Goal: Task Accomplishment & Management: Use online tool/utility

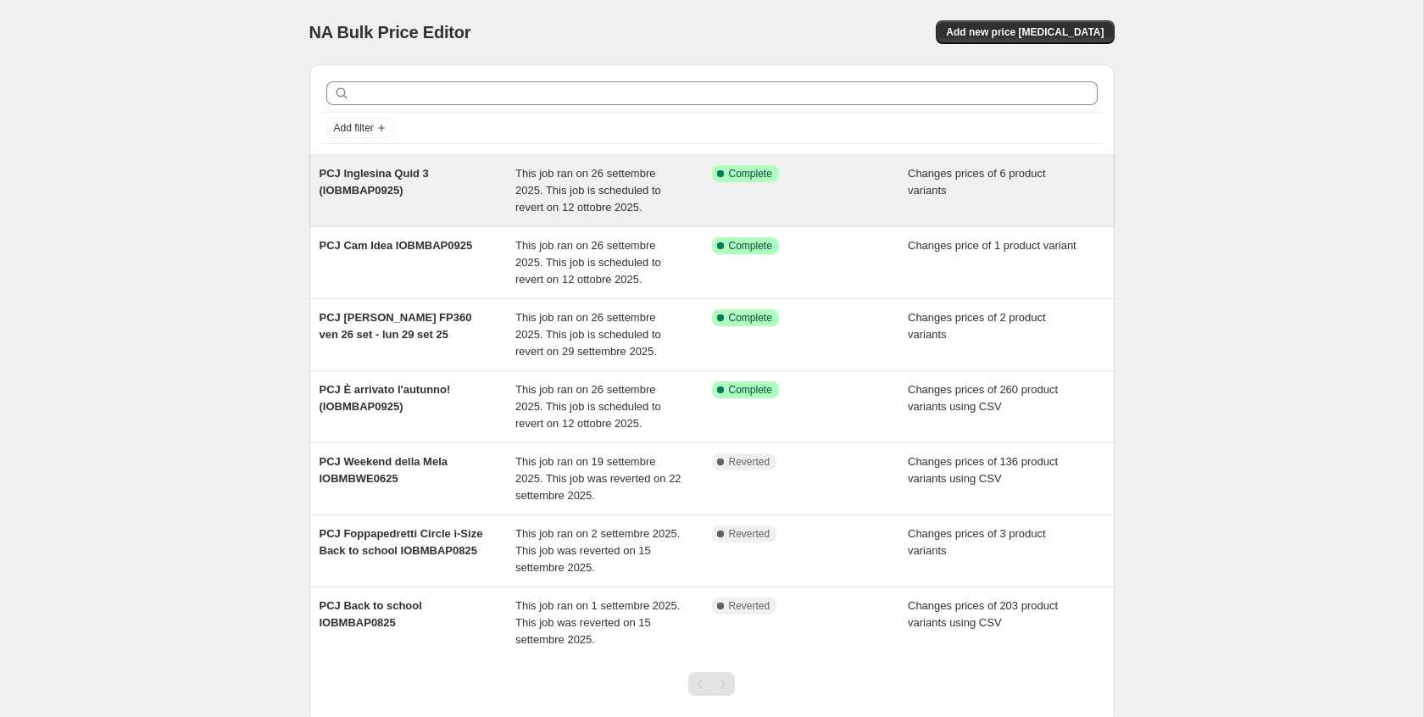
click at [427, 185] on div "PCJ Inglesina Quid 3 (IOBMBAP0925)" at bounding box center [418, 190] width 197 height 51
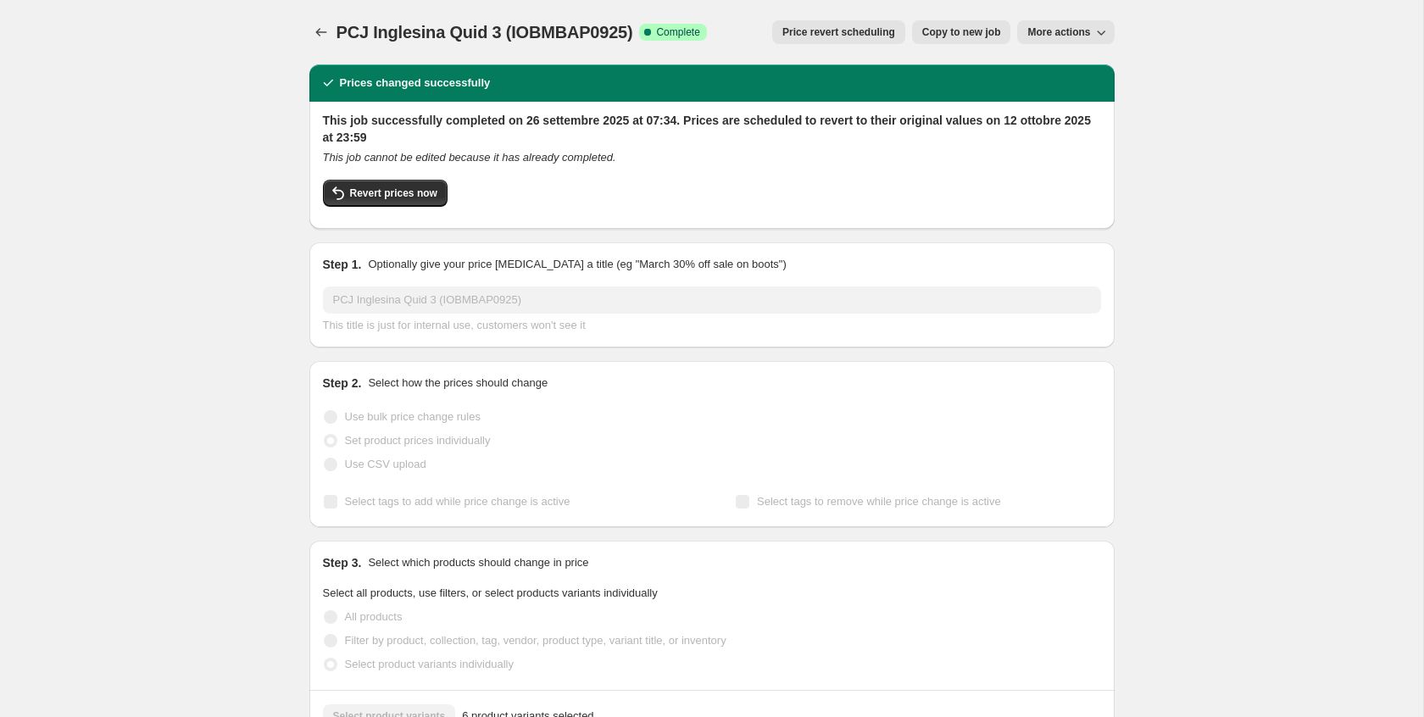
click at [1081, 36] on span "More actions" at bounding box center [1058, 32] width 63 height 14
click at [313, 29] on icon "Price change jobs" at bounding box center [321, 32] width 17 height 17
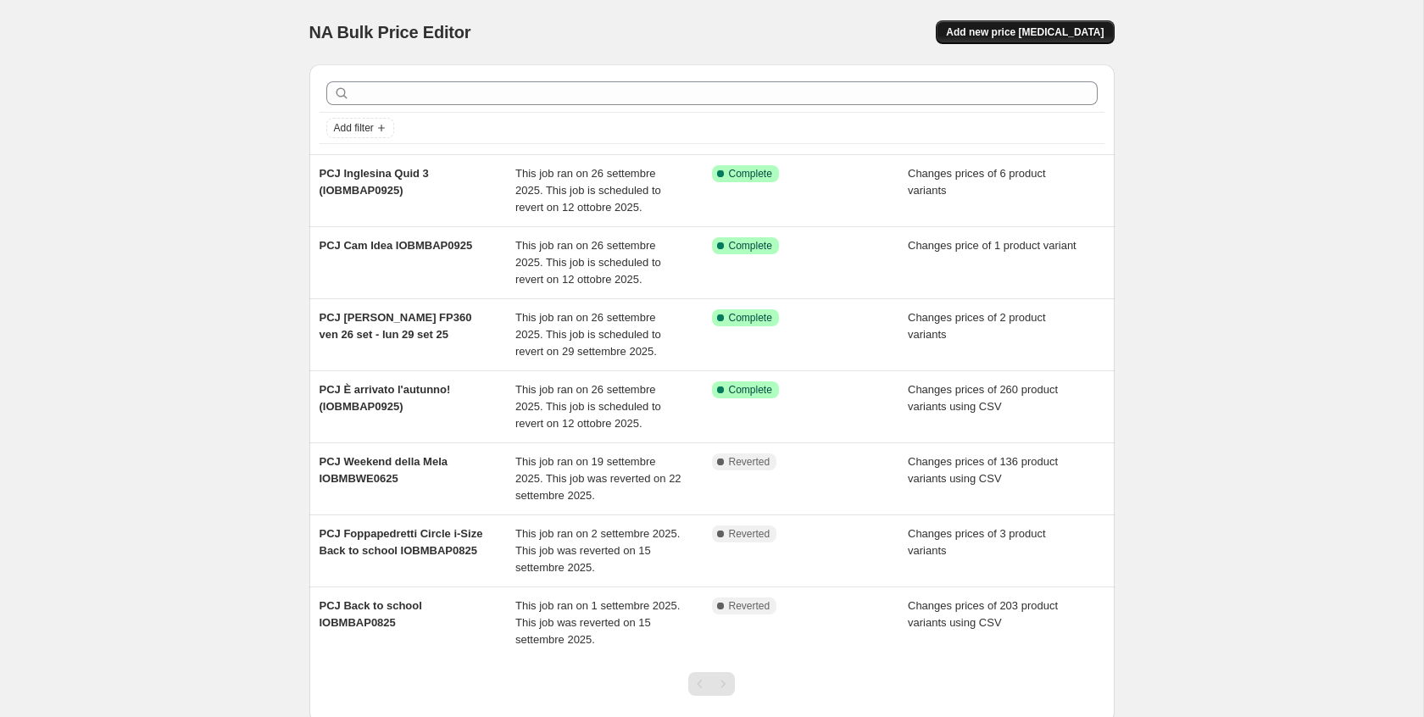
click at [1066, 33] on span "Add new price [MEDICAL_DATA]" at bounding box center [1025, 32] width 158 height 14
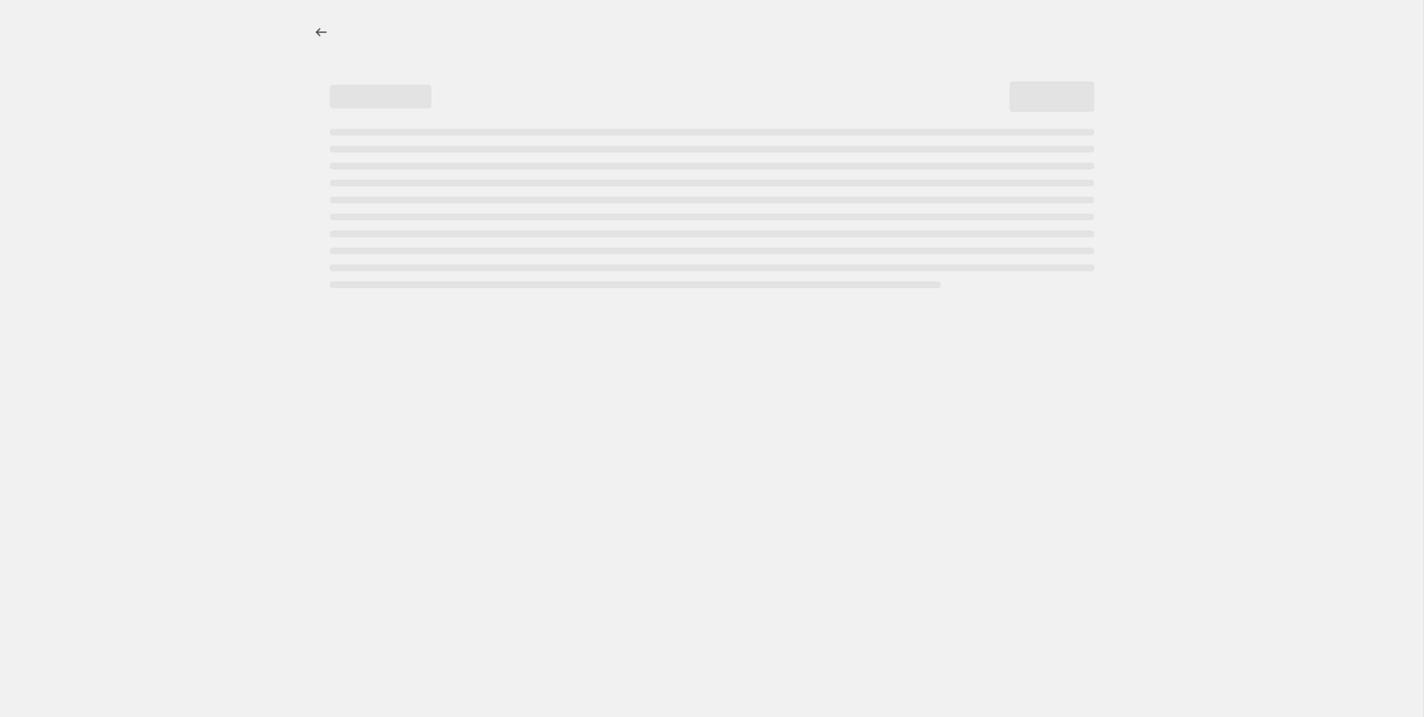
select select "percentage"
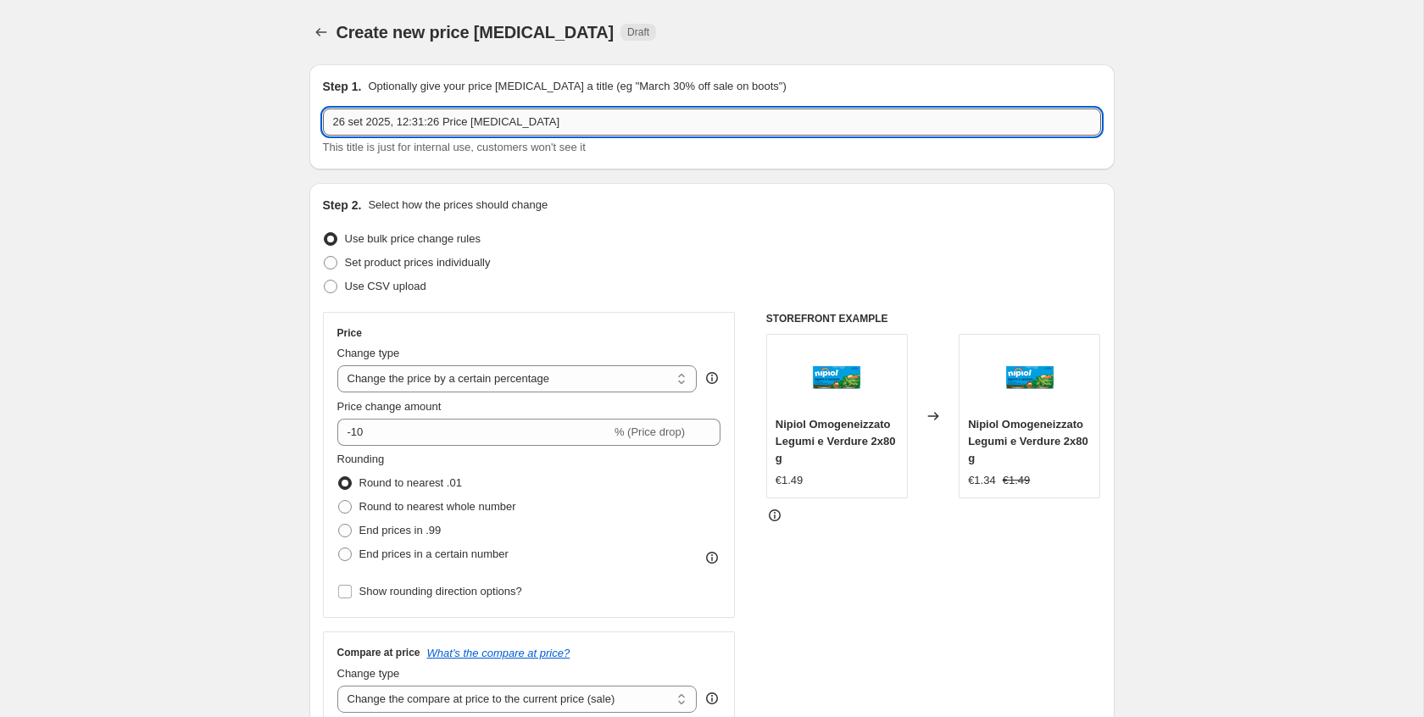
click at [592, 121] on input "26 set 2025, 12:31:26 Price [MEDICAL_DATA]" at bounding box center [712, 121] width 778 height 27
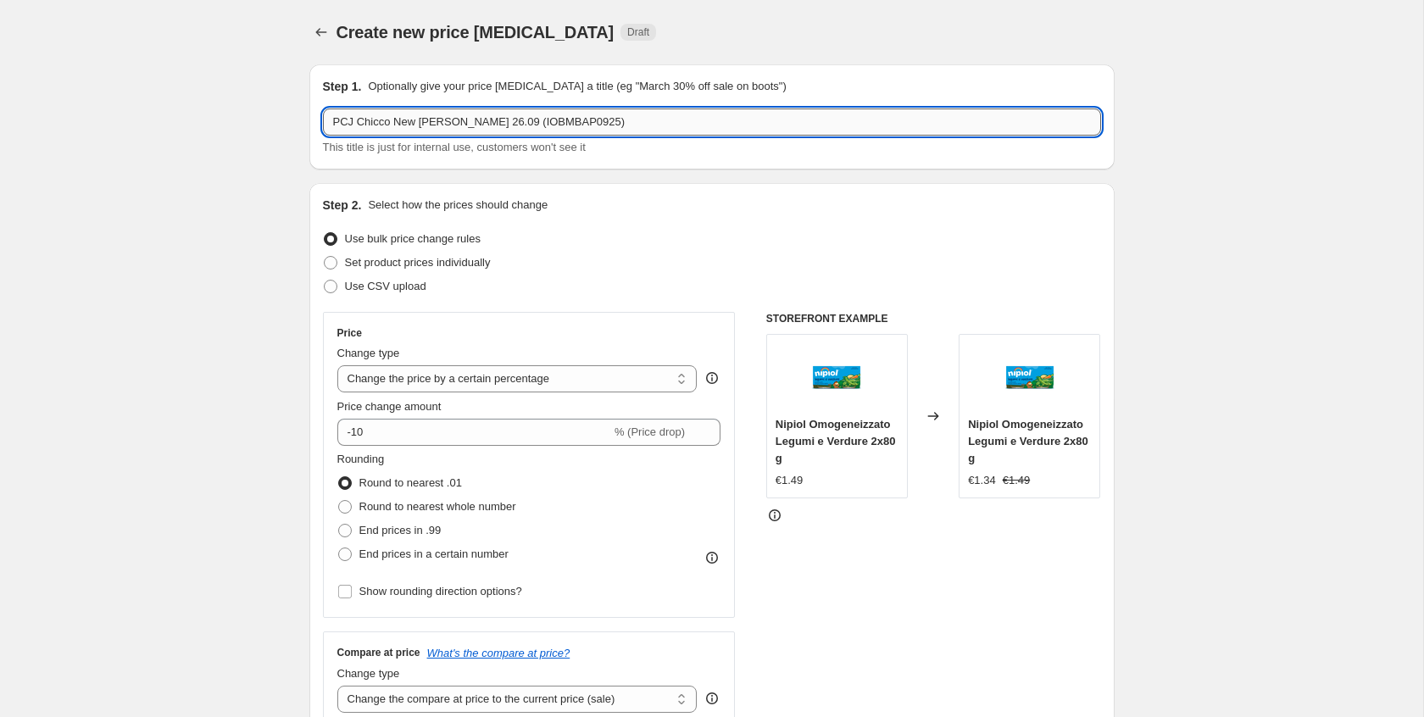
click at [400, 127] on input "PCJ Chicco New [PERSON_NAME] 26.09 (IOBMBAP0925)" at bounding box center [712, 121] width 778 height 27
type input "PCJ Chicco Added from [GEOGRAPHIC_DATA] 26.09 (IOBMBAP0925)"
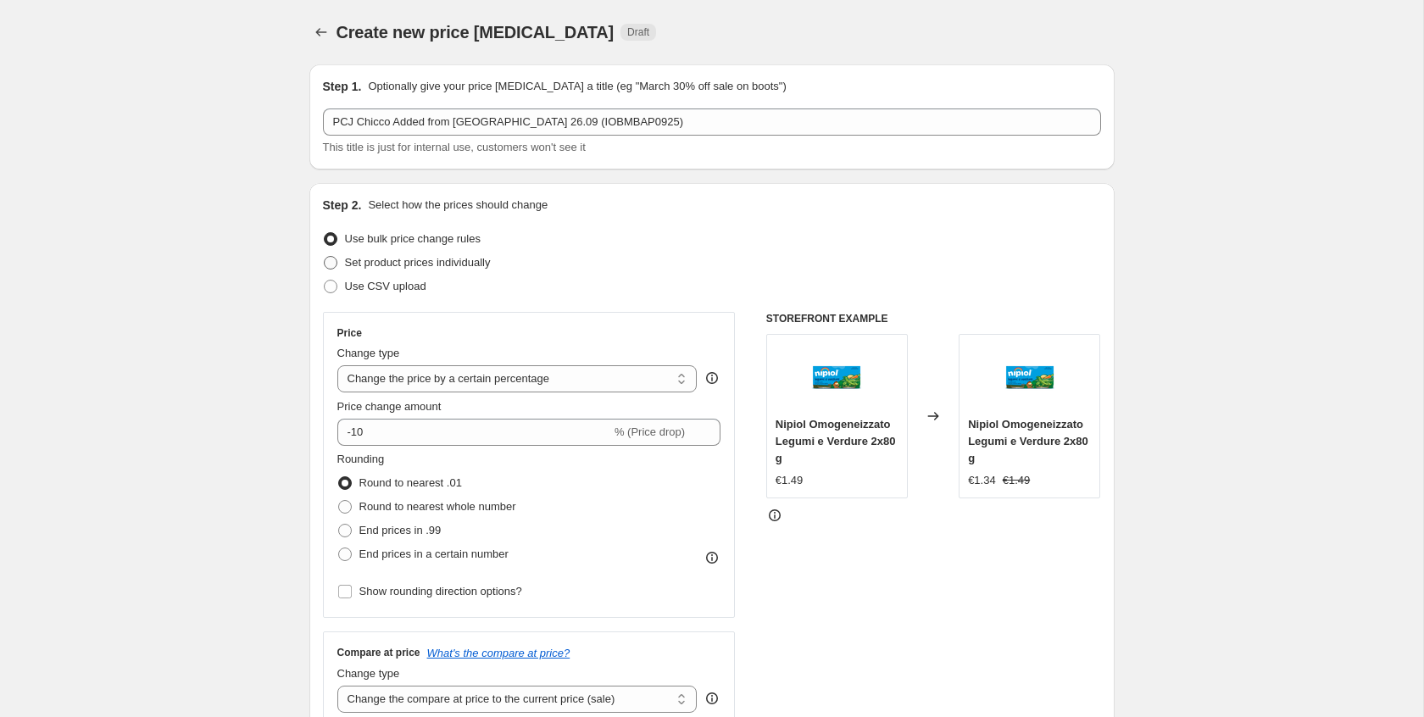
click at [387, 264] on span "Set product prices individually" at bounding box center [418, 262] width 146 height 13
click at [325, 257] on input "Set product prices individually" at bounding box center [324, 256] width 1 height 1
radio input "true"
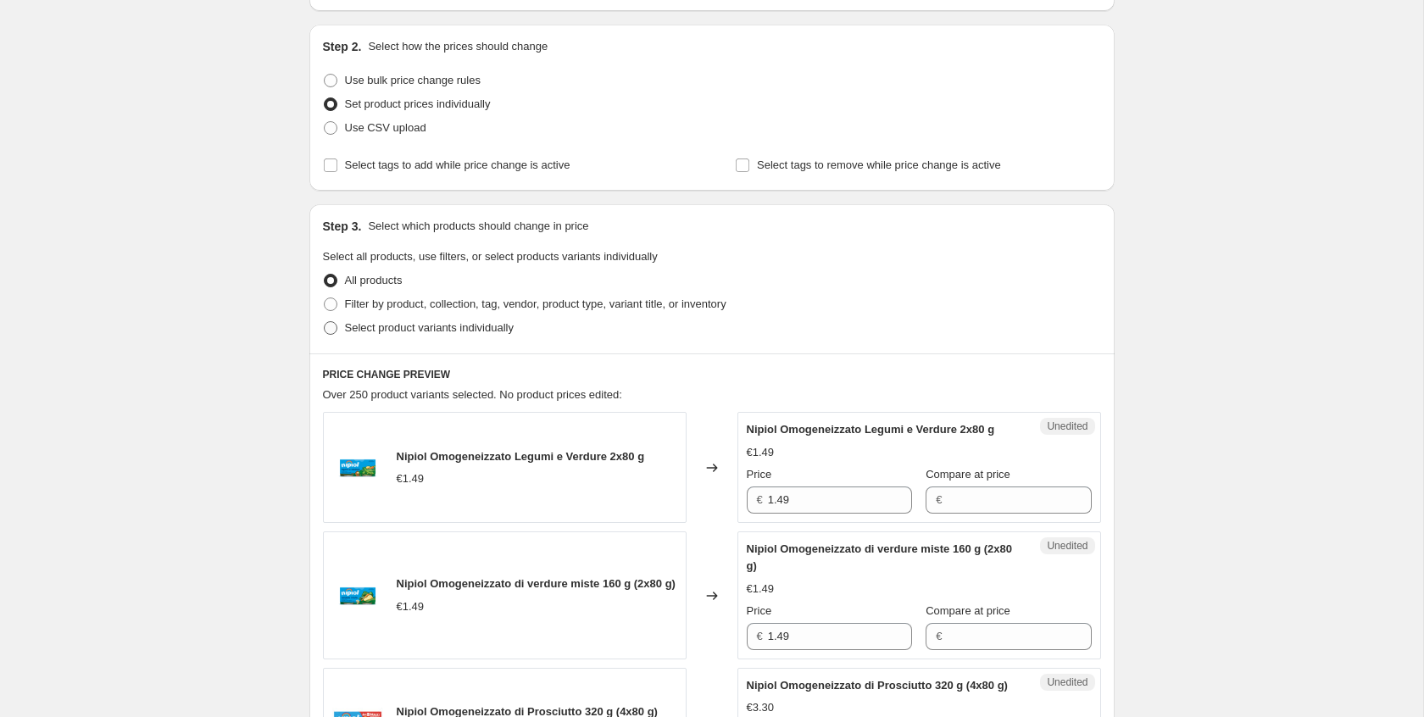
scroll to position [166, 0]
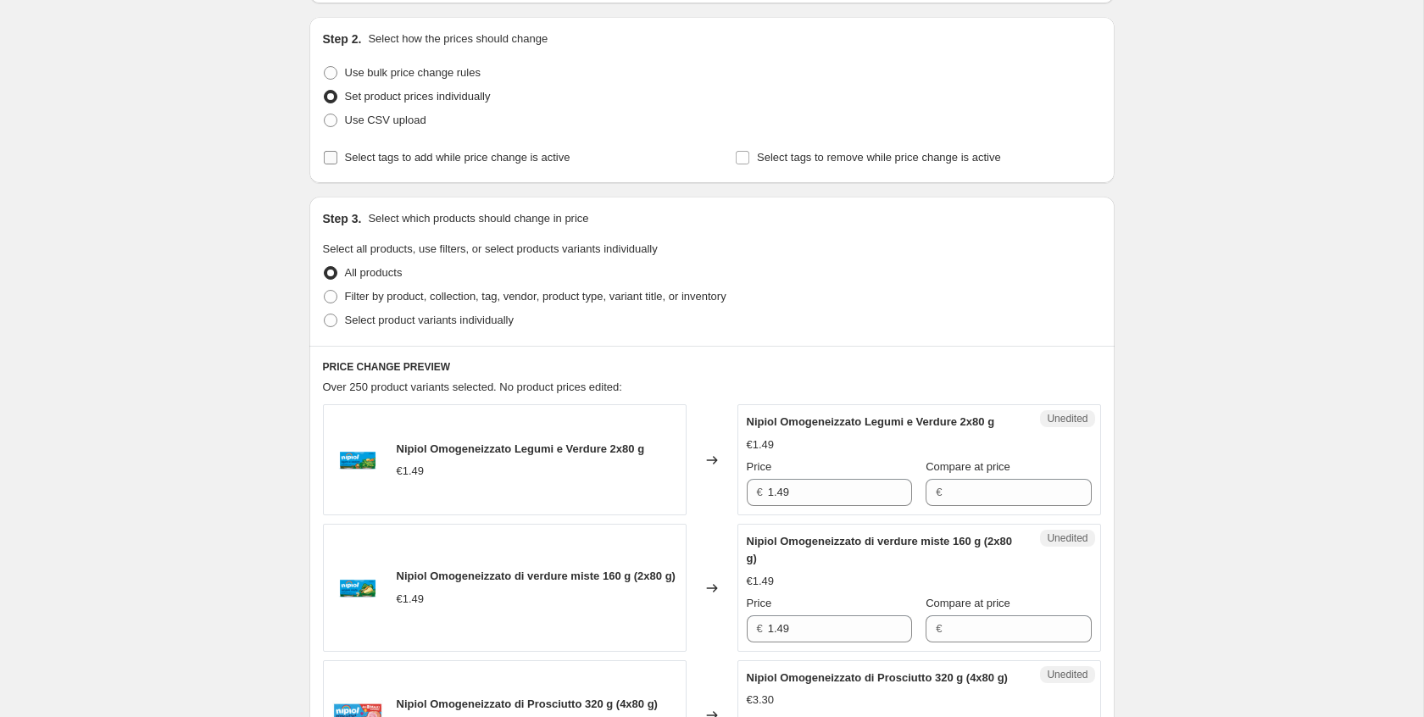
click at [413, 162] on span "Select tags to add while price change is active" at bounding box center [457, 157] width 225 height 13
click at [337, 162] on input "Select tags to add while price change is active" at bounding box center [331, 158] width 14 height 14
checkbox input "true"
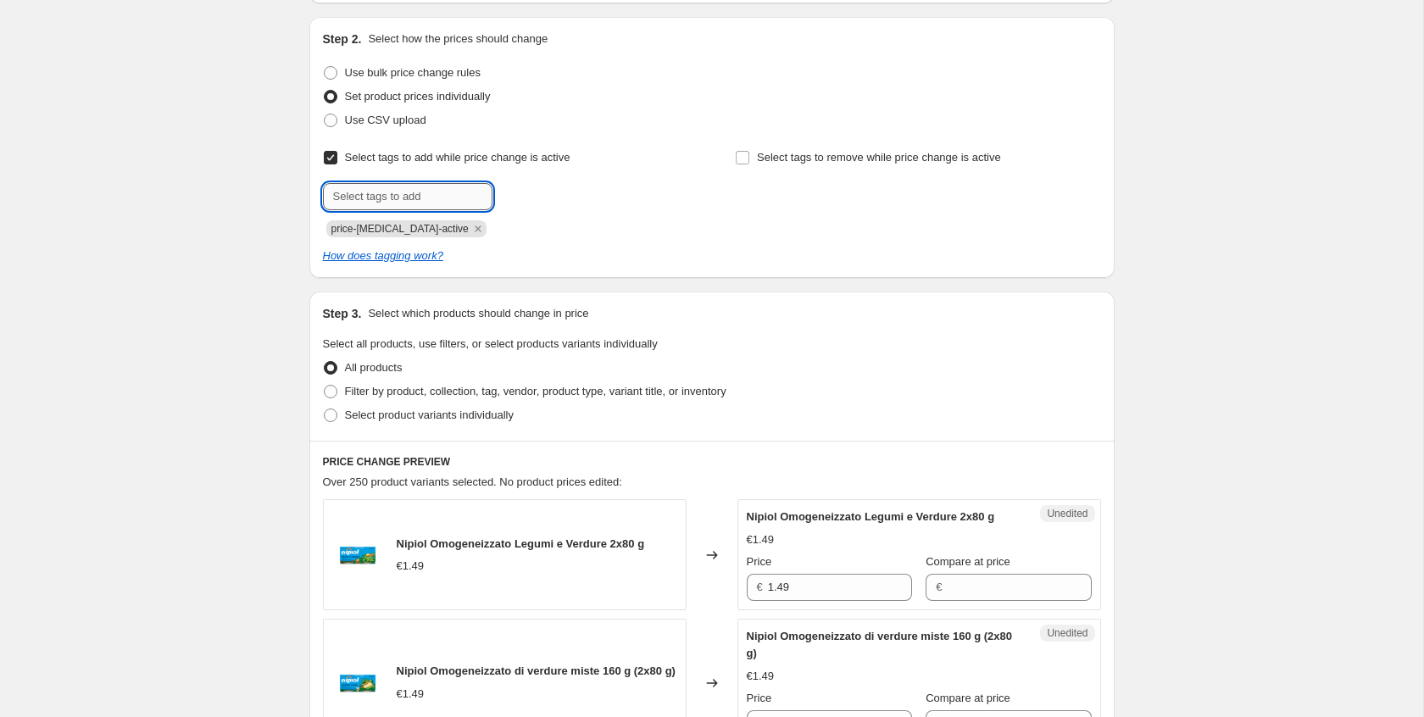
click at [409, 196] on input "text" at bounding box center [408, 196] width 170 height 27
click at [470, 229] on icon "Remove price-change-job-active" at bounding box center [477, 228] width 15 height 15
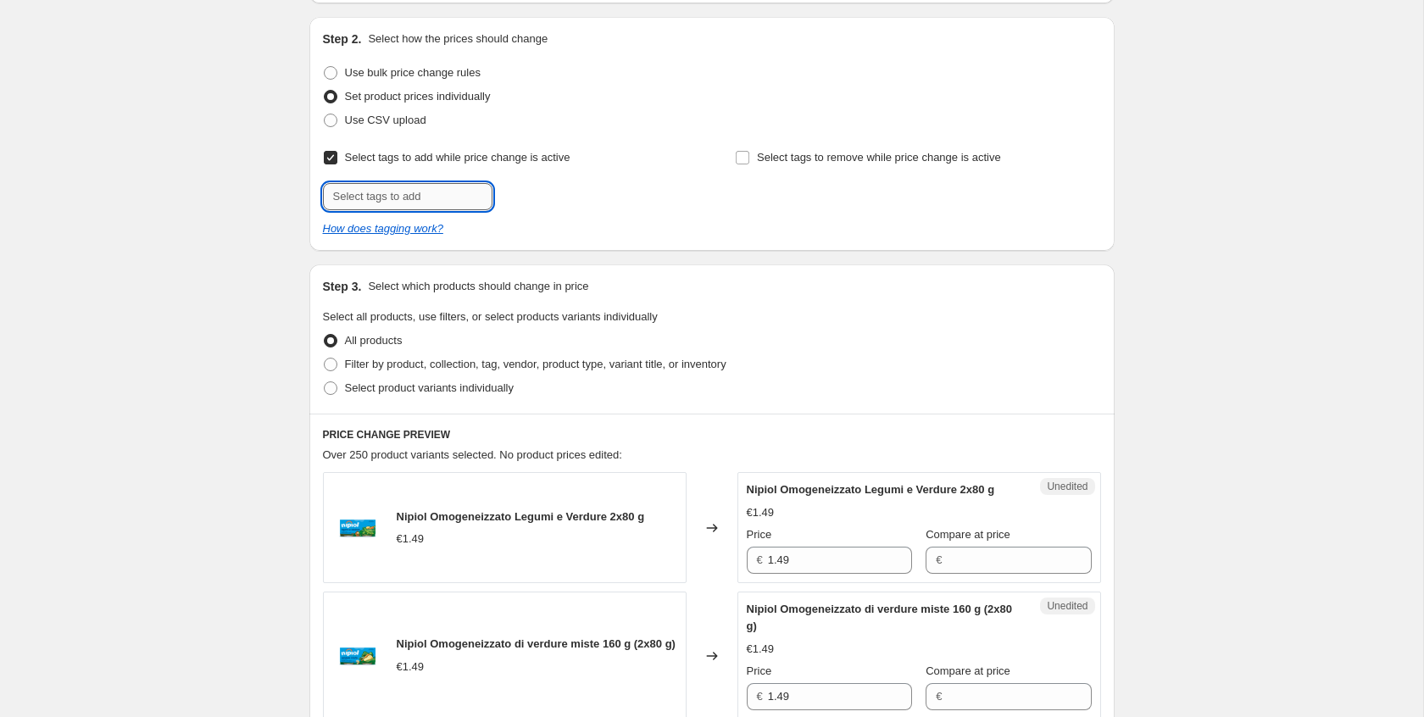
click at [447, 200] on input "text" at bounding box center [408, 196] width 170 height 27
type input "IOBMBAP0925"
click at [583, 198] on span "IOBMBAP0925" at bounding box center [564, 195] width 70 height 12
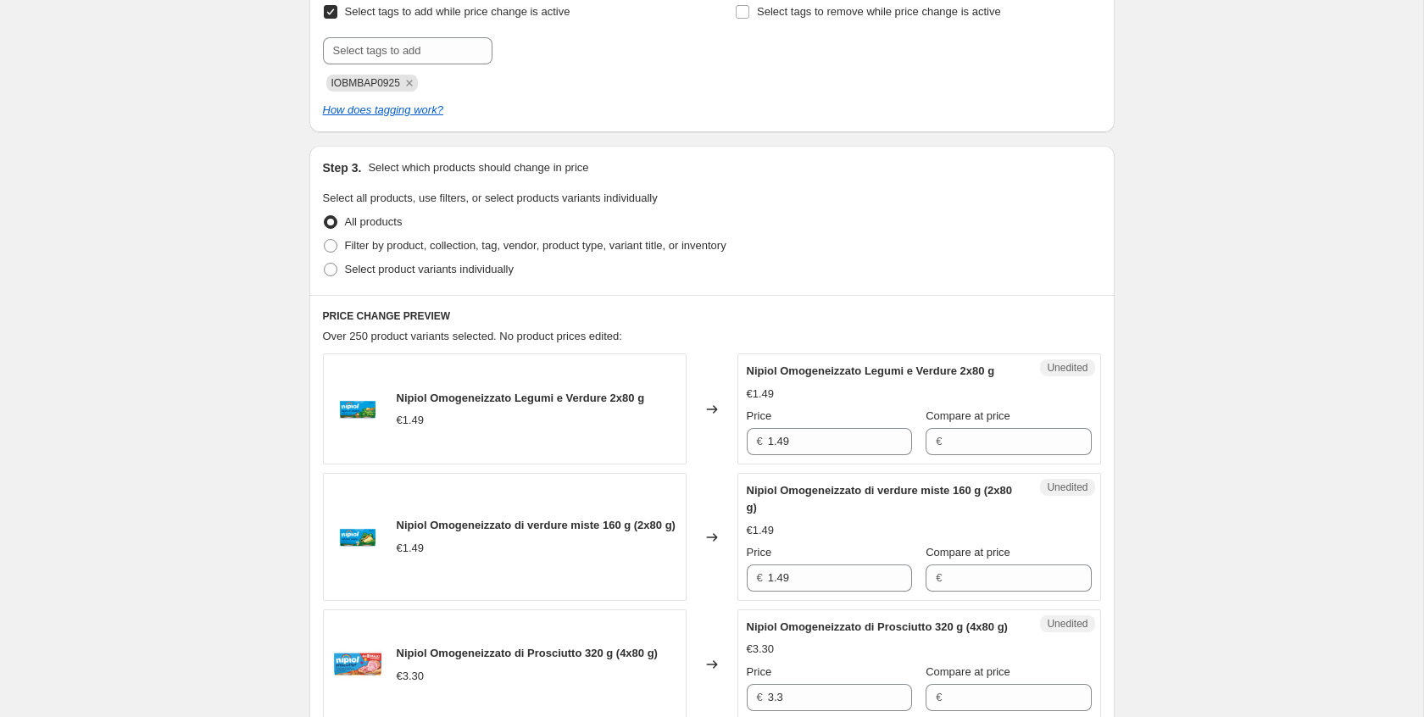
scroll to position [350, 0]
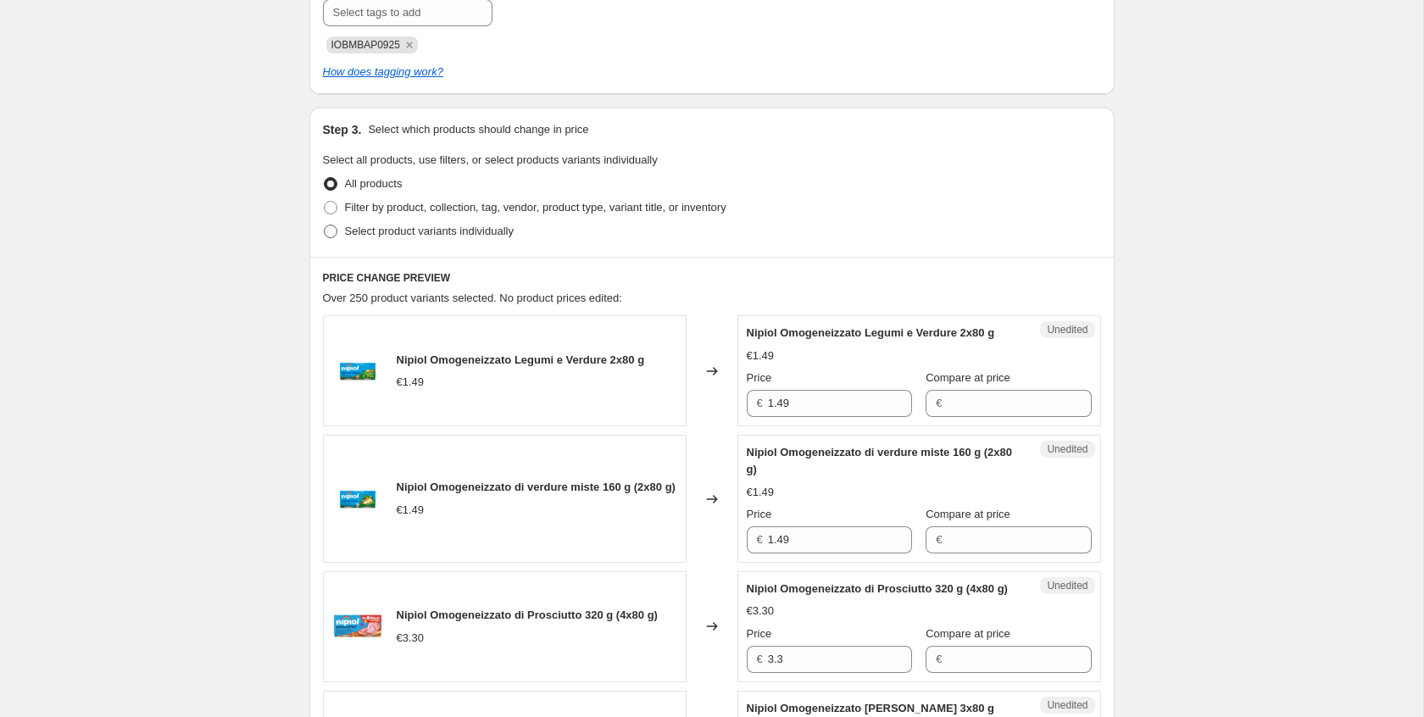
click at [337, 242] on label "Select product variants individually" at bounding box center [418, 232] width 191 height 24
click at [325, 225] on input "Select product variants individually" at bounding box center [324, 225] width 1 height 1
radio input "true"
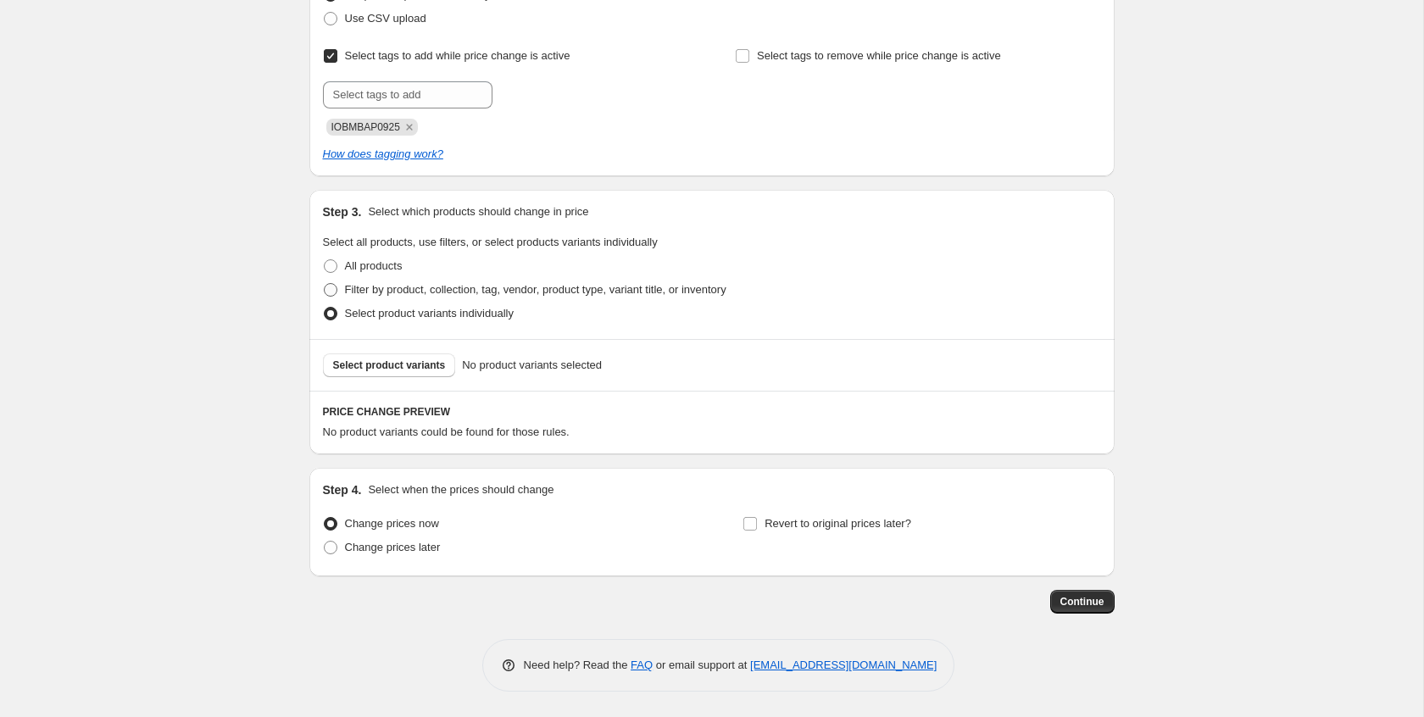
scroll to position [268, 0]
click at [382, 362] on span "Select product variants" at bounding box center [389, 366] width 113 height 14
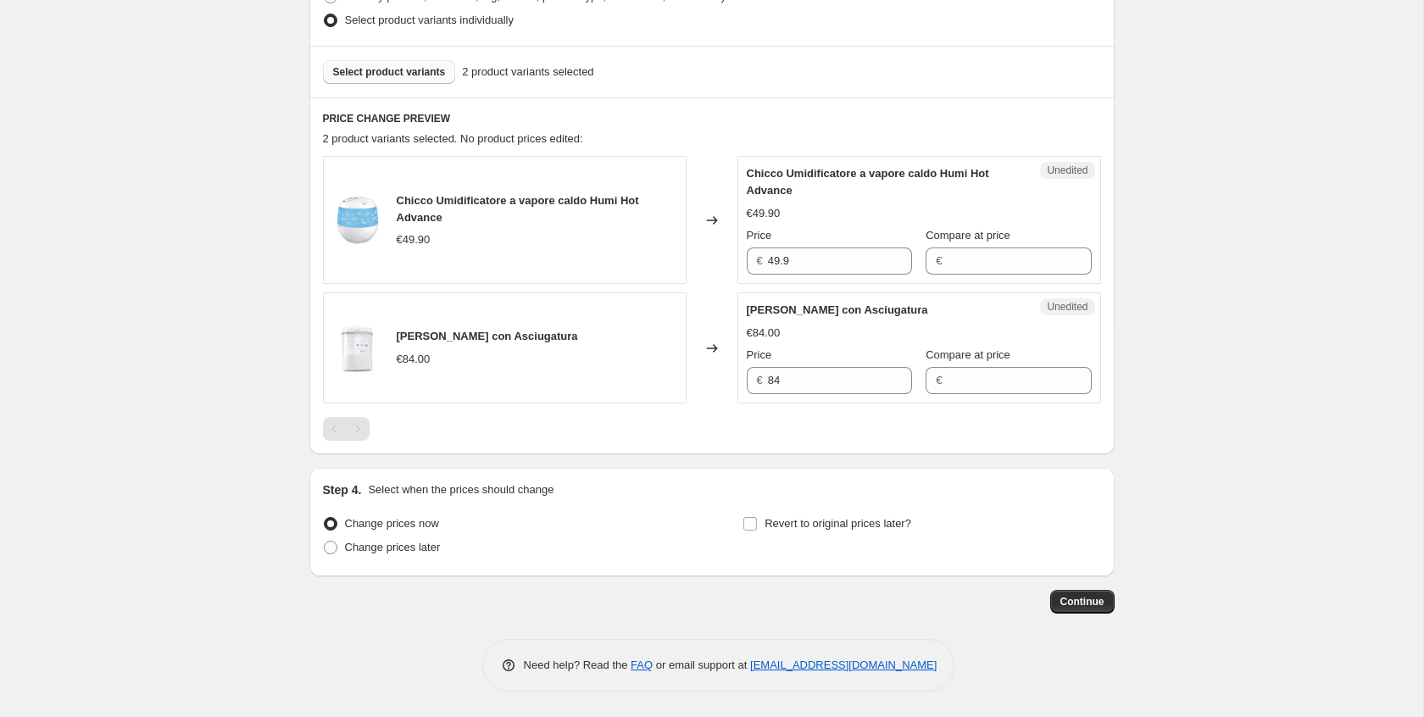
scroll to position [561, 0]
click at [830, 384] on input "84" at bounding box center [840, 380] width 144 height 27
click at [839, 256] on input "49.9" at bounding box center [840, 260] width 144 height 27
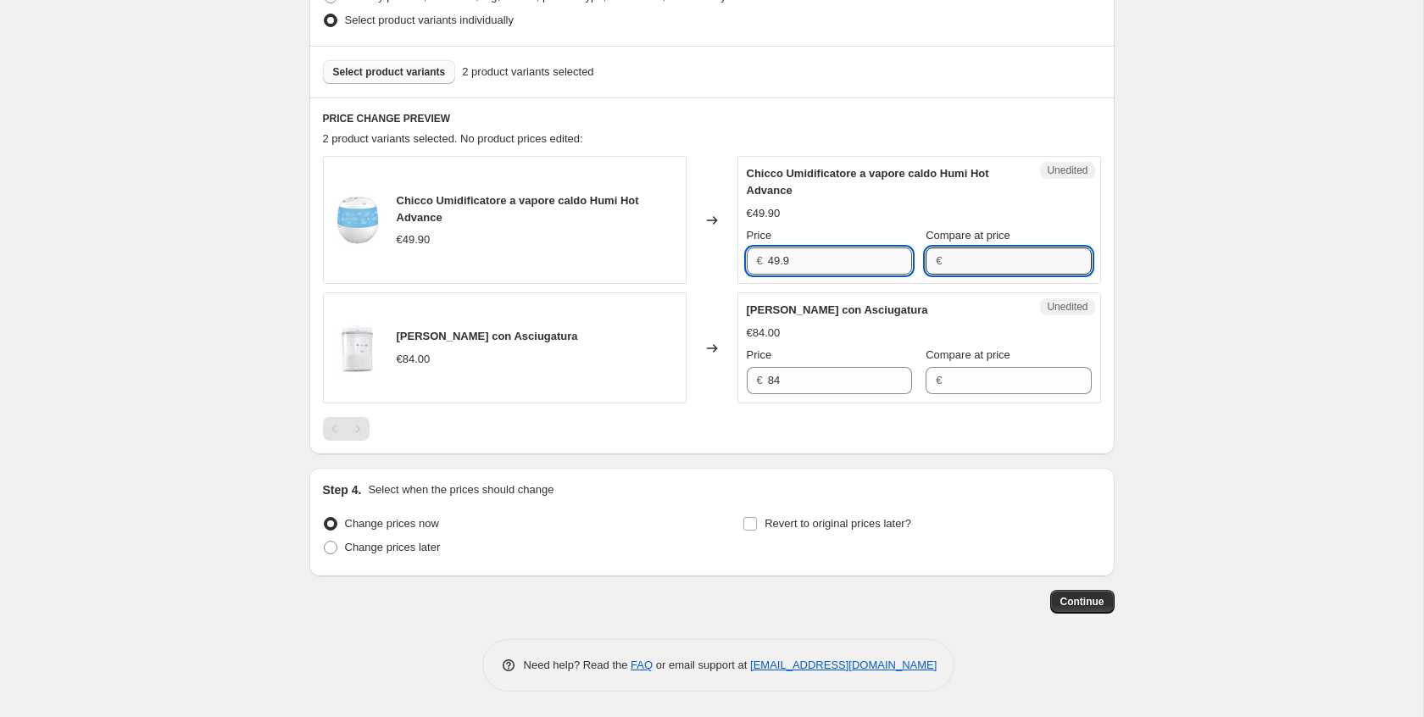
click at [835, 263] on input "49.9" at bounding box center [840, 260] width 144 height 27
click at [815, 264] on input "49.9" at bounding box center [840, 260] width 144 height 27
type input "39.90"
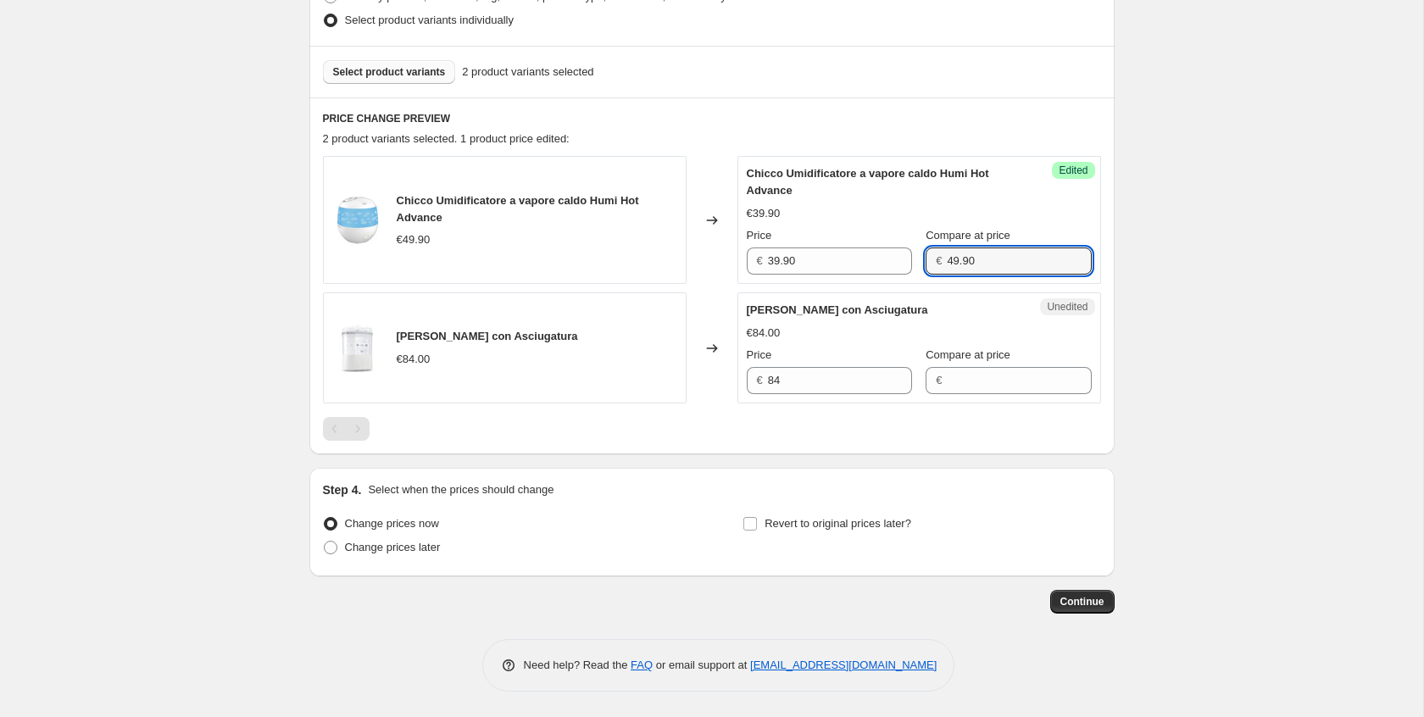
type input "49.90"
click at [1182, 300] on div "Create new price [MEDICAL_DATA]. This page is ready Create new price [MEDICAL_D…" at bounding box center [711, 78] width 1423 height 1278
click at [857, 382] on input "84" at bounding box center [840, 380] width 144 height 27
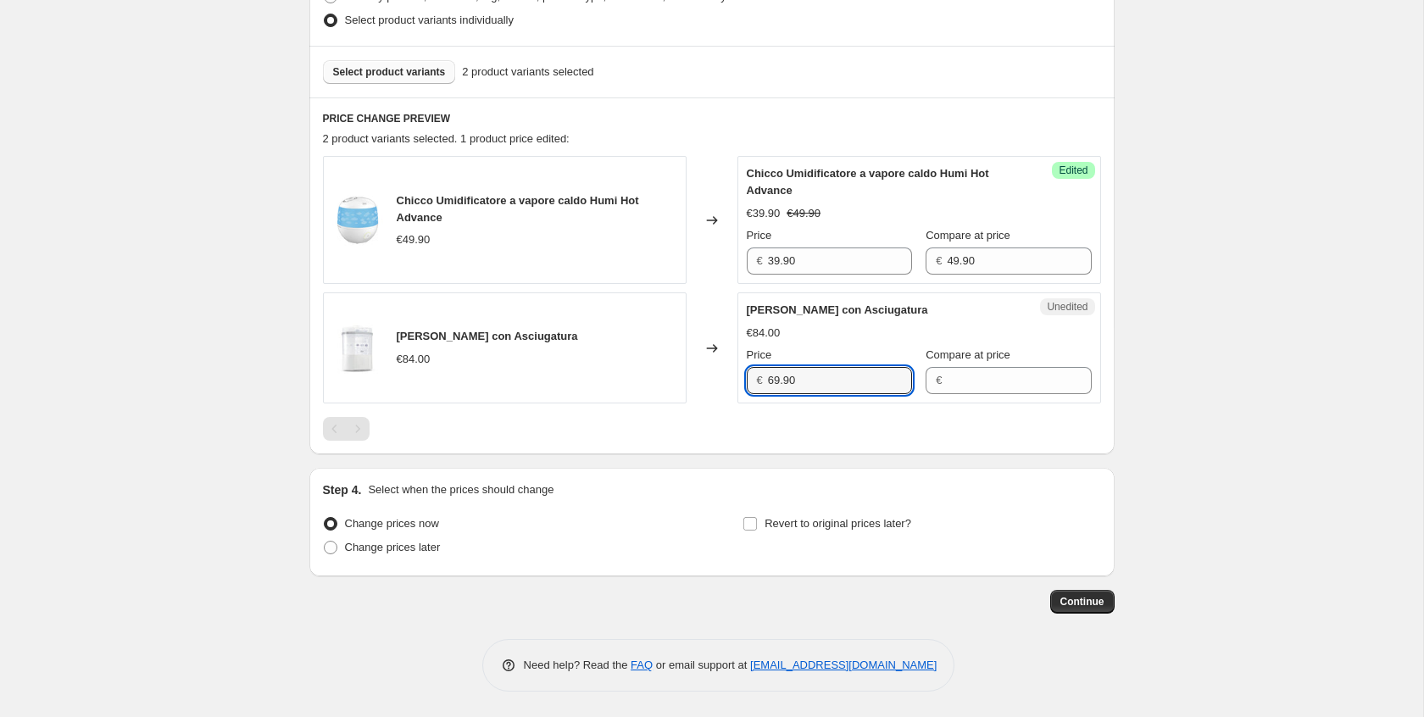
type input "69.90"
type input "84"
click at [1236, 201] on div "Create new price [MEDICAL_DATA]. This page is ready Create new price [MEDICAL_D…" at bounding box center [711, 78] width 1423 height 1278
click at [1171, 199] on div "Create new price [MEDICAL_DATA]. This page is ready Create new price [MEDICAL_D…" at bounding box center [711, 78] width 1423 height 1278
click at [414, 550] on span "Change prices later" at bounding box center [393, 547] width 96 height 13
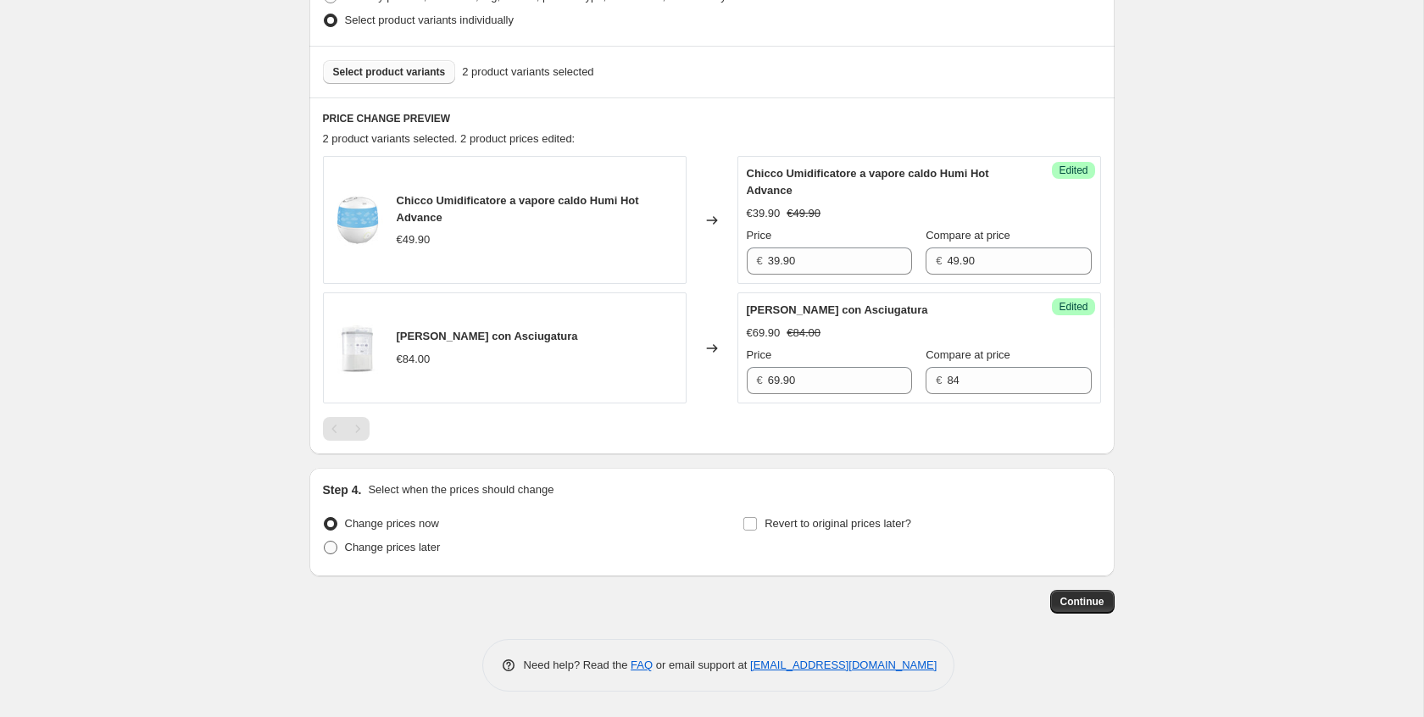
click at [325, 542] on input "Change prices later" at bounding box center [324, 541] width 1 height 1
radio input "true"
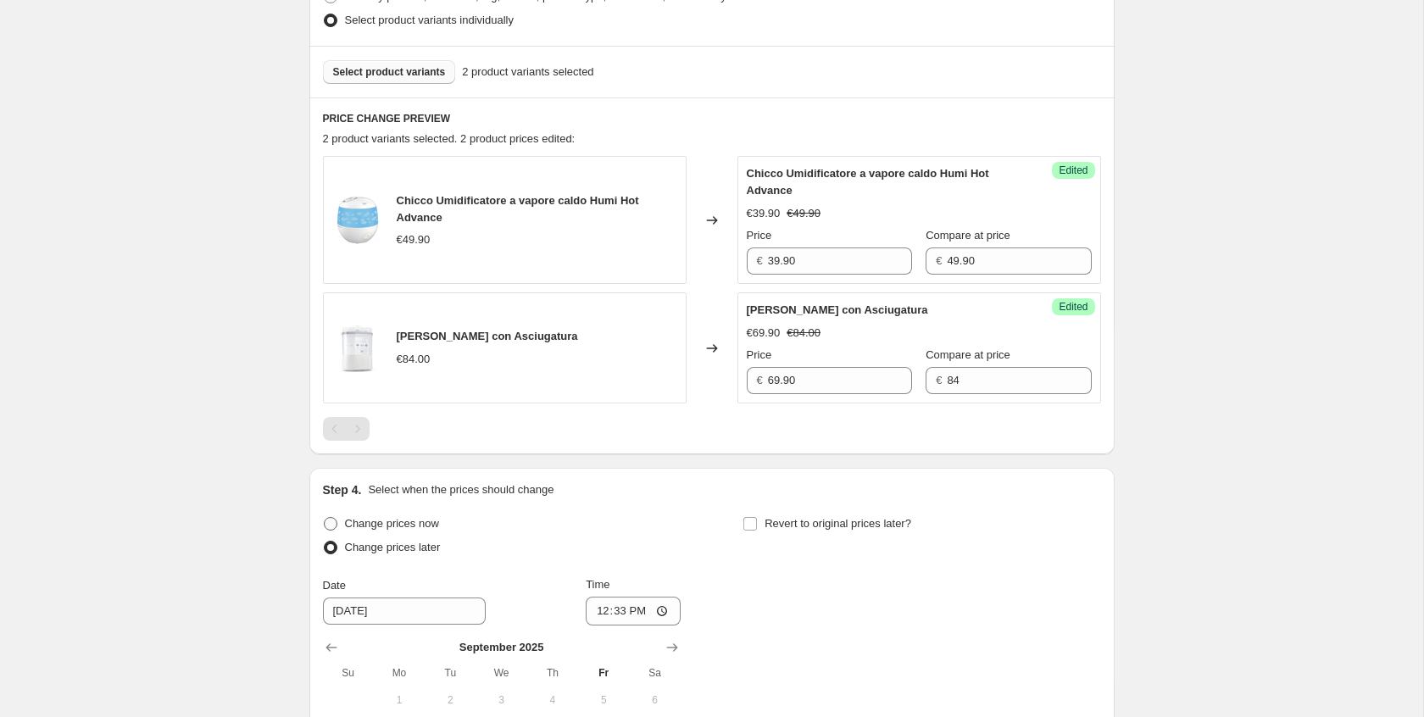
click at [411, 519] on span "Change prices now" at bounding box center [392, 523] width 94 height 13
click at [325, 518] on input "Change prices now" at bounding box center [324, 517] width 1 height 1
radio input "true"
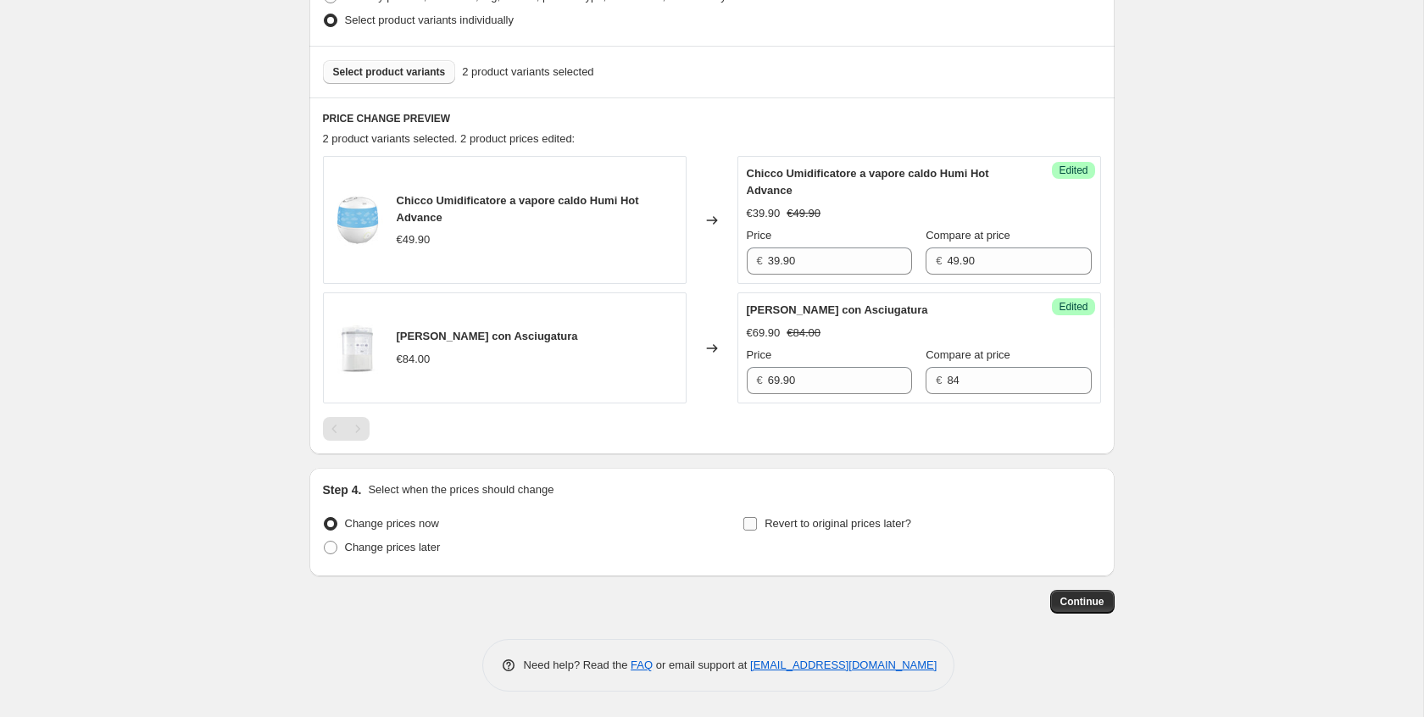
click at [793, 533] on label "Revert to original prices later?" at bounding box center [826, 524] width 169 height 24
click at [757, 531] on input "Revert to original prices later?" at bounding box center [750, 524] width 14 height 14
checkbox input "true"
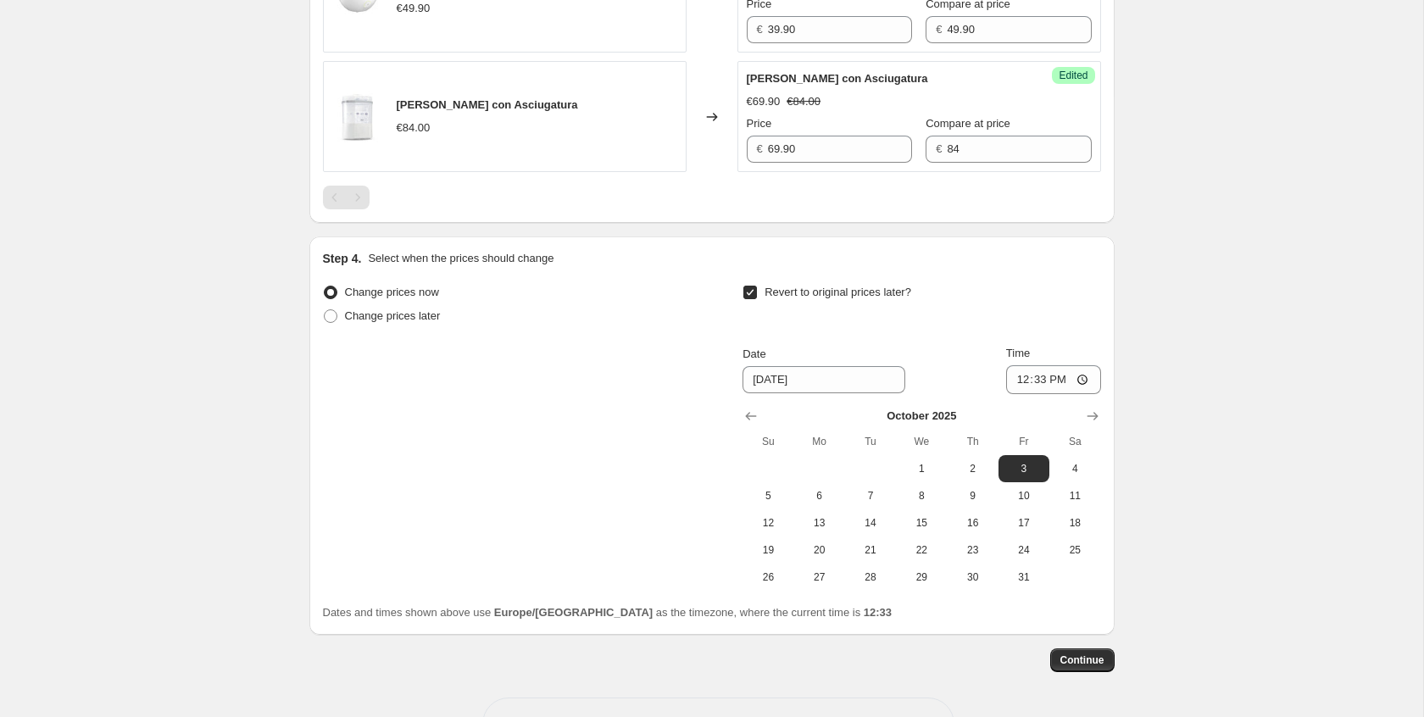
scroll to position [824, 0]
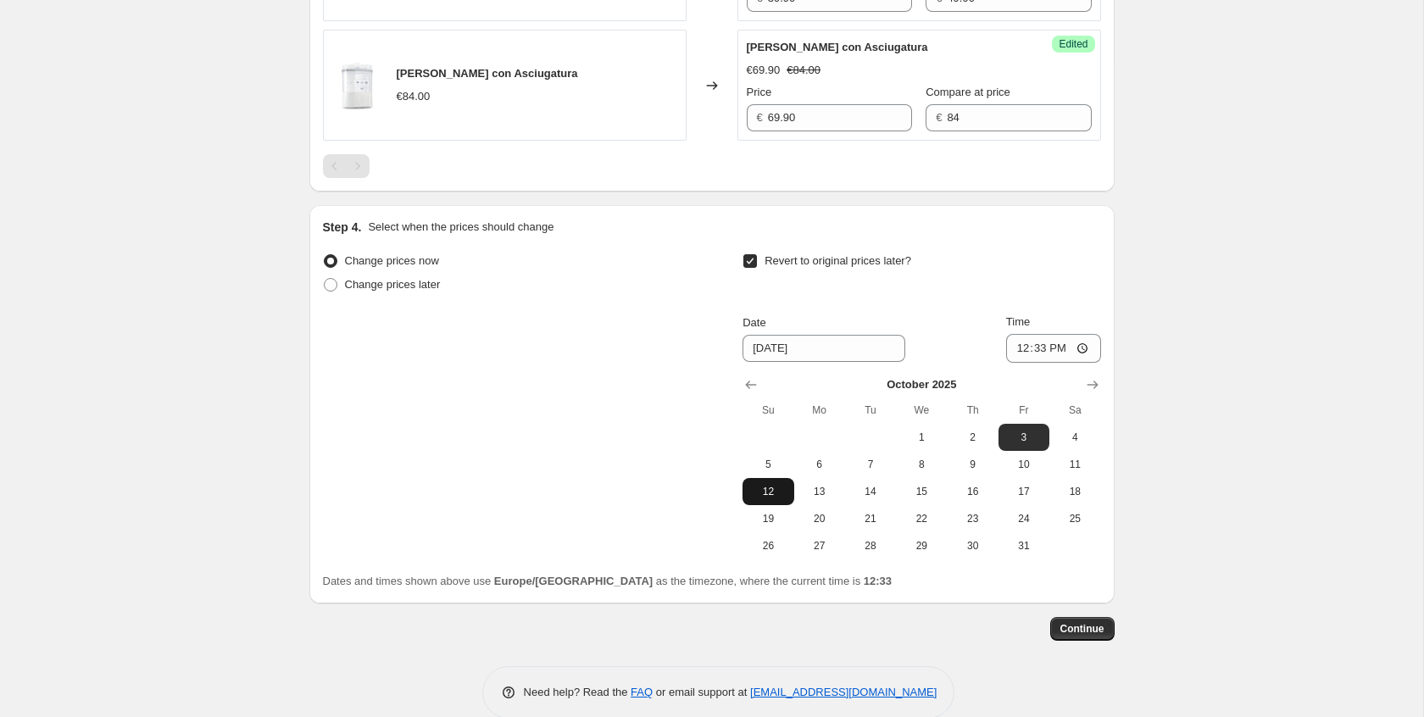
click at [773, 493] on span "12" at bounding box center [767, 492] width 37 height 14
type input "[DATE]"
click at [1065, 353] on input "12:33" at bounding box center [1053, 348] width 95 height 29
type input "23:59"
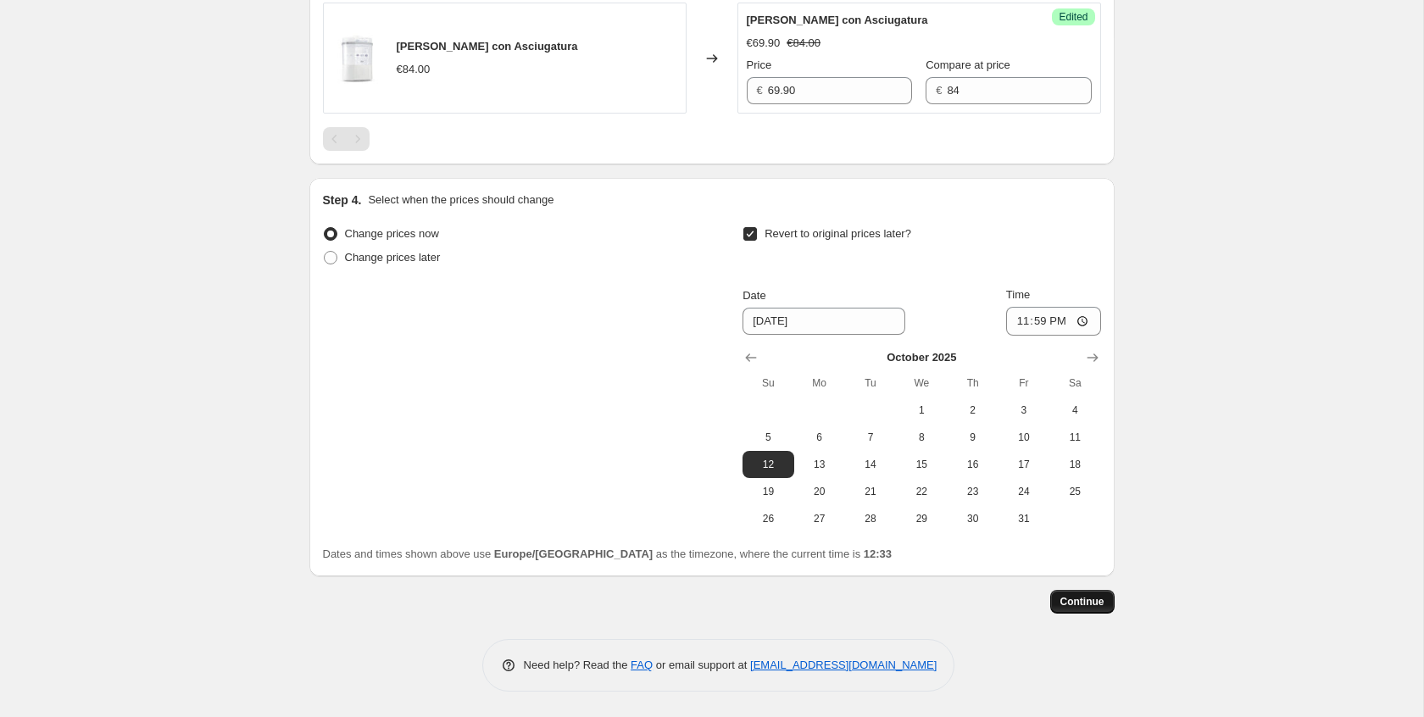
scroll to position [853, 0]
click at [1106, 604] on button "Continue" at bounding box center [1082, 602] width 64 height 24
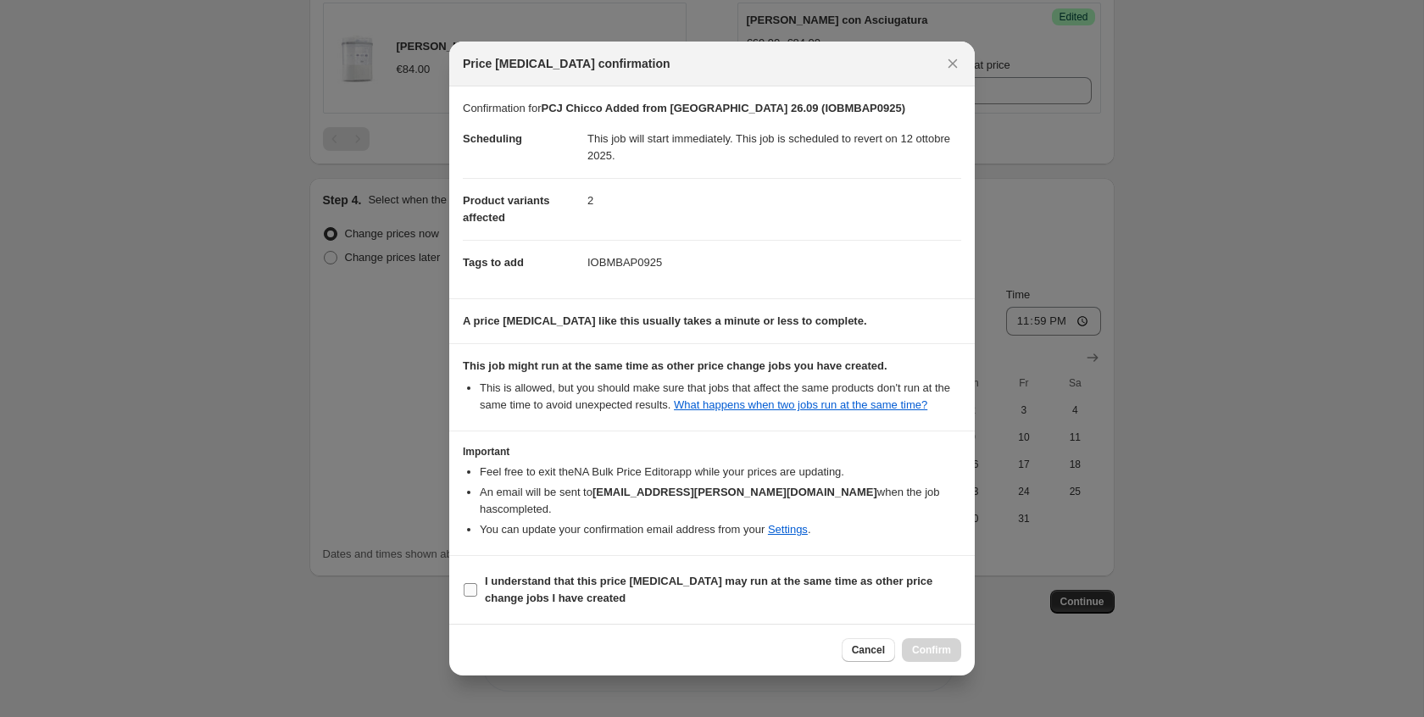
click at [627, 609] on label "I understand that this price [MEDICAL_DATA] may run at the same time as other p…" at bounding box center [712, 590] width 498 height 41
click at [477, 597] on input "I understand that this price [MEDICAL_DATA] may run at the same time as other p…" at bounding box center [471, 590] width 14 height 14
checkbox input "true"
click at [926, 642] on button "Confirm" at bounding box center [931, 650] width 59 height 24
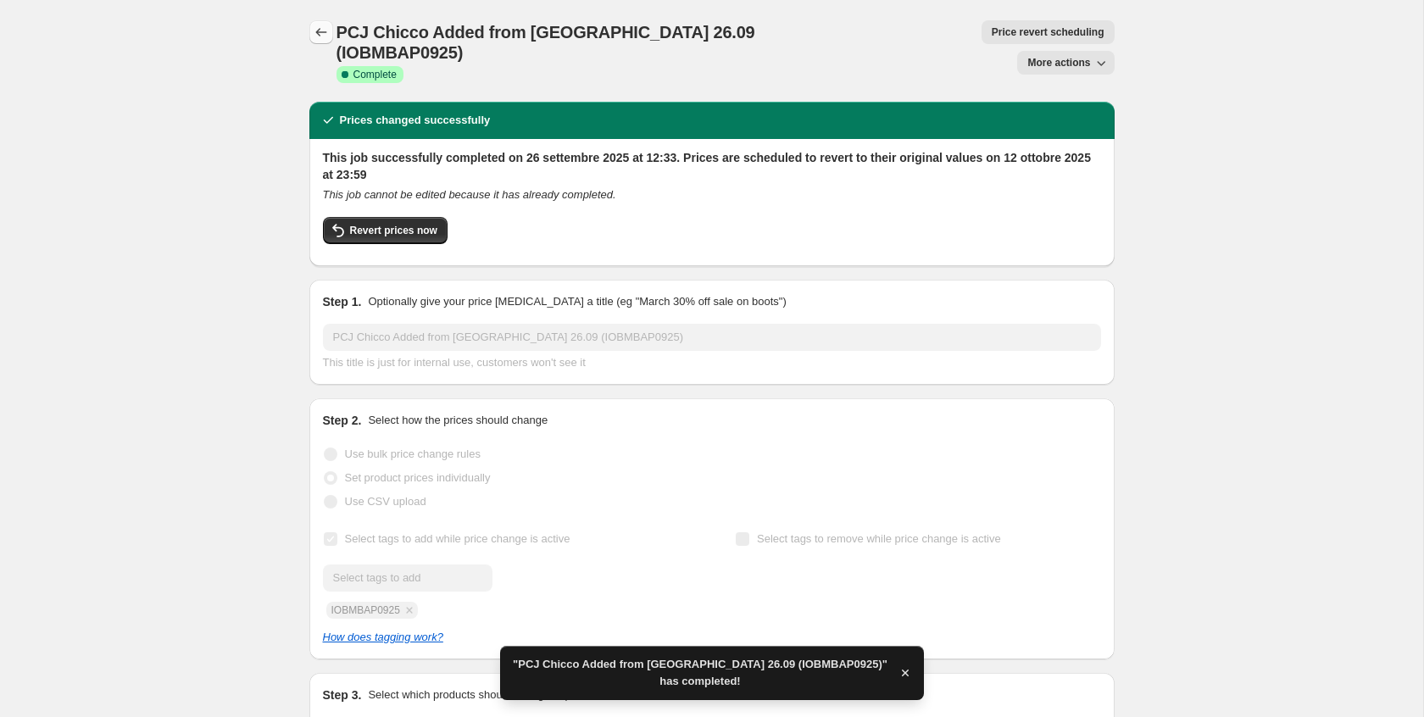
click at [318, 36] on icon "Price change jobs" at bounding box center [321, 32] width 17 height 17
